Goal: Task Accomplishment & Management: Use online tool/utility

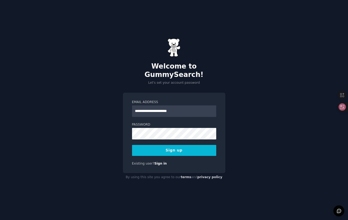
type input "**********"
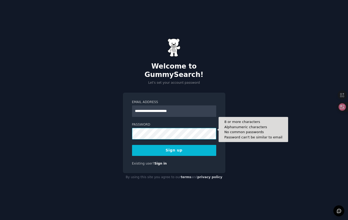
click at [132, 145] on button "Sign up" at bounding box center [174, 150] width 84 height 11
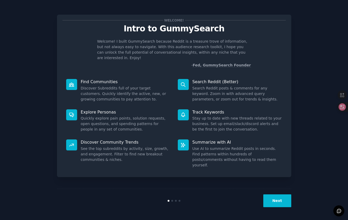
click at [272, 197] on button "Next" at bounding box center [277, 200] width 28 height 13
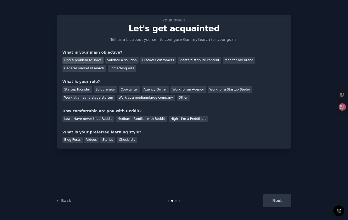
click at [98, 59] on div "Find a problem to solve" at bounding box center [83, 60] width 41 height 7
click at [122, 59] on div "Validate a solution" at bounding box center [121, 60] width 33 height 7
click at [177, 95] on div "Other" at bounding box center [183, 98] width 13 height 7
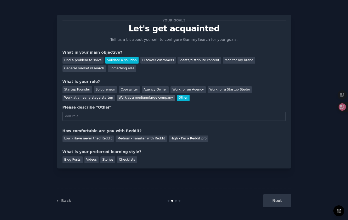
click at [153, 95] on div "Work at a medium/large company" at bounding box center [146, 98] width 58 height 7
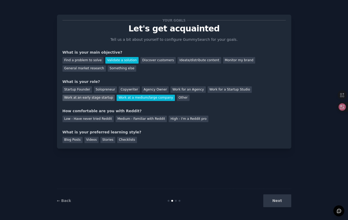
click at [104, 98] on div "Work at an early stage startup" at bounding box center [89, 98] width 53 height 7
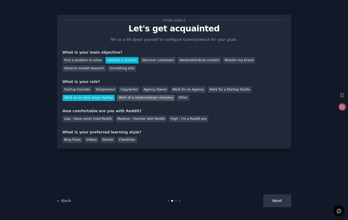
click at [125, 98] on div "Work at a medium/large company" at bounding box center [146, 98] width 58 height 7
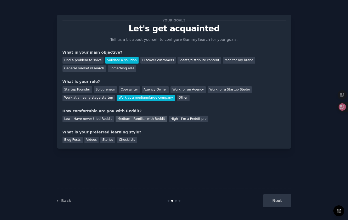
click at [128, 117] on div "Medium - Familiar with Reddit" at bounding box center [141, 119] width 51 height 7
click at [87, 140] on div "Videos" at bounding box center [91, 140] width 14 height 7
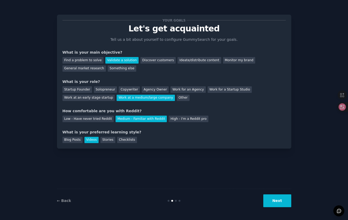
click at [281, 203] on button "Next" at bounding box center [277, 200] width 28 height 13
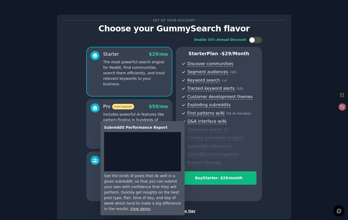
scroll to position [31, 0]
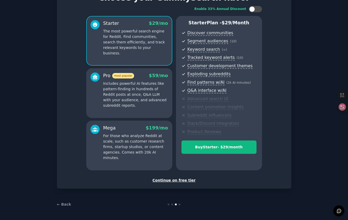
click at [181, 181] on div "Continue on free tier" at bounding box center [174, 180] width 223 height 5
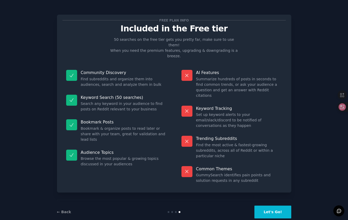
click at [282, 206] on button "Let's Go!" at bounding box center [272, 212] width 37 height 13
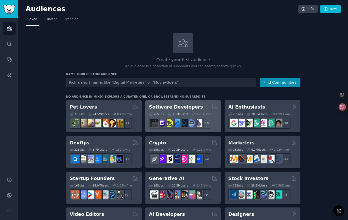
click at [184, 106] on h2 "Software Developers" at bounding box center [176, 107] width 54 height 7
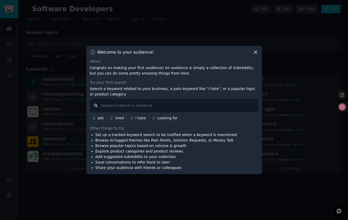
click at [184, 106] on input "text" at bounding box center [174, 105] width 168 height 13
type input "learn"
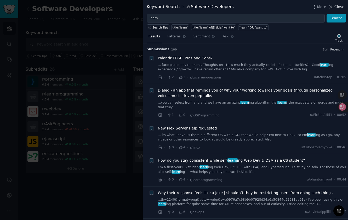
click at [339, 7] on span "Close" at bounding box center [339, 6] width 10 height 5
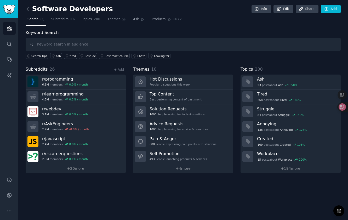
click at [28, 8] on icon at bounding box center [27, 8] width 5 height 5
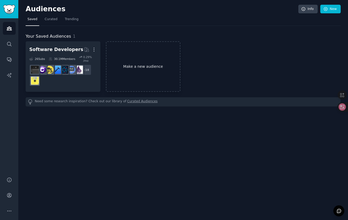
click at [140, 69] on link "Make a new audience" at bounding box center [143, 66] width 75 height 50
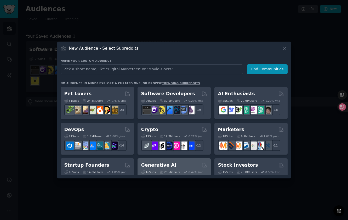
click at [188, 162] on div "Generative AI" at bounding box center [174, 165] width 66 height 7
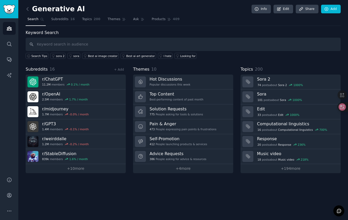
click at [25, 11] on div "Generative AI Info Edit Share Add Search Subreddits 16 Topics 200 Themes Ask Pr…" at bounding box center [183, 110] width 330 height 220
